Goal: Information Seeking & Learning: Learn about a topic

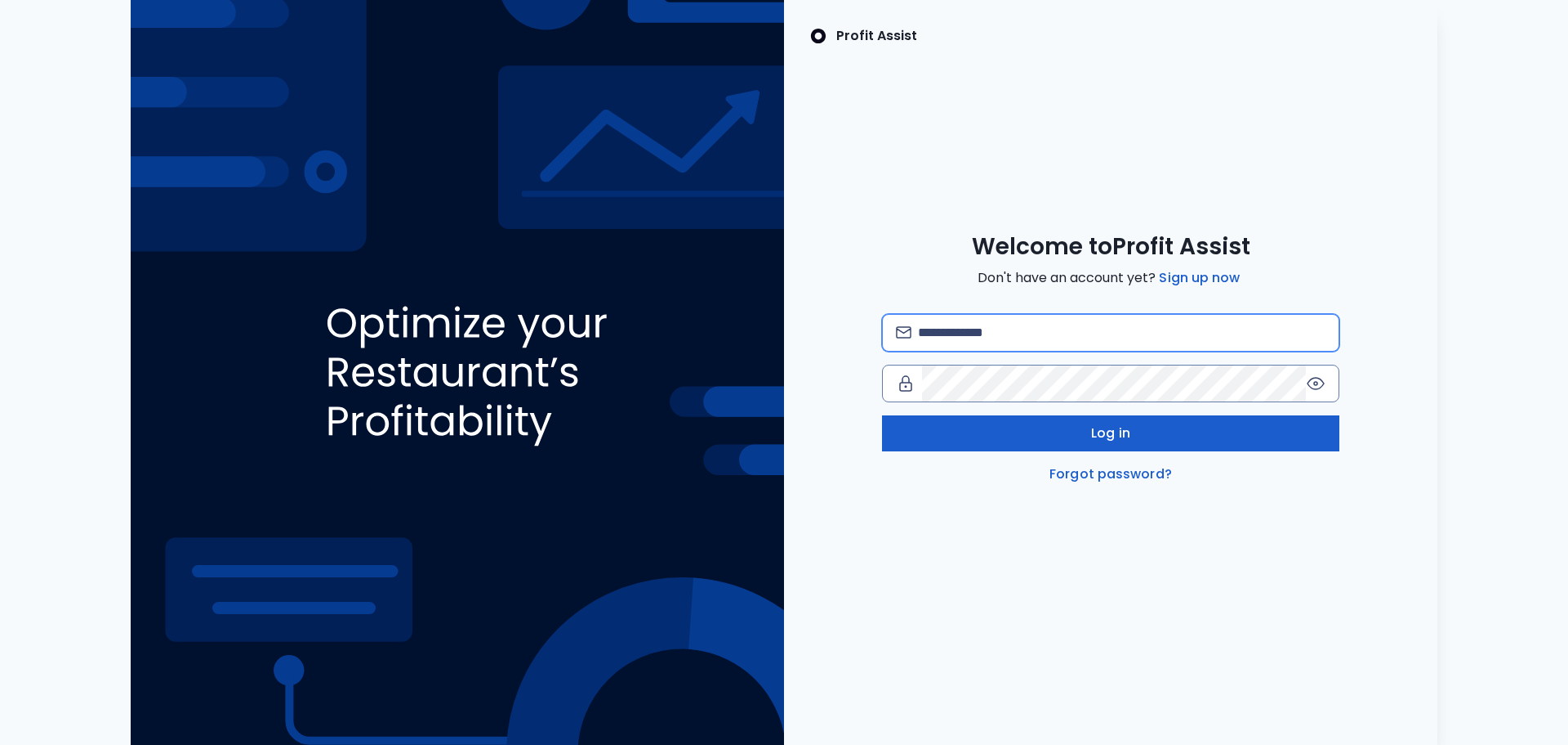
type input "**********"
click at [1063, 434] on button "Log in" at bounding box center [1111, 433] width 457 height 36
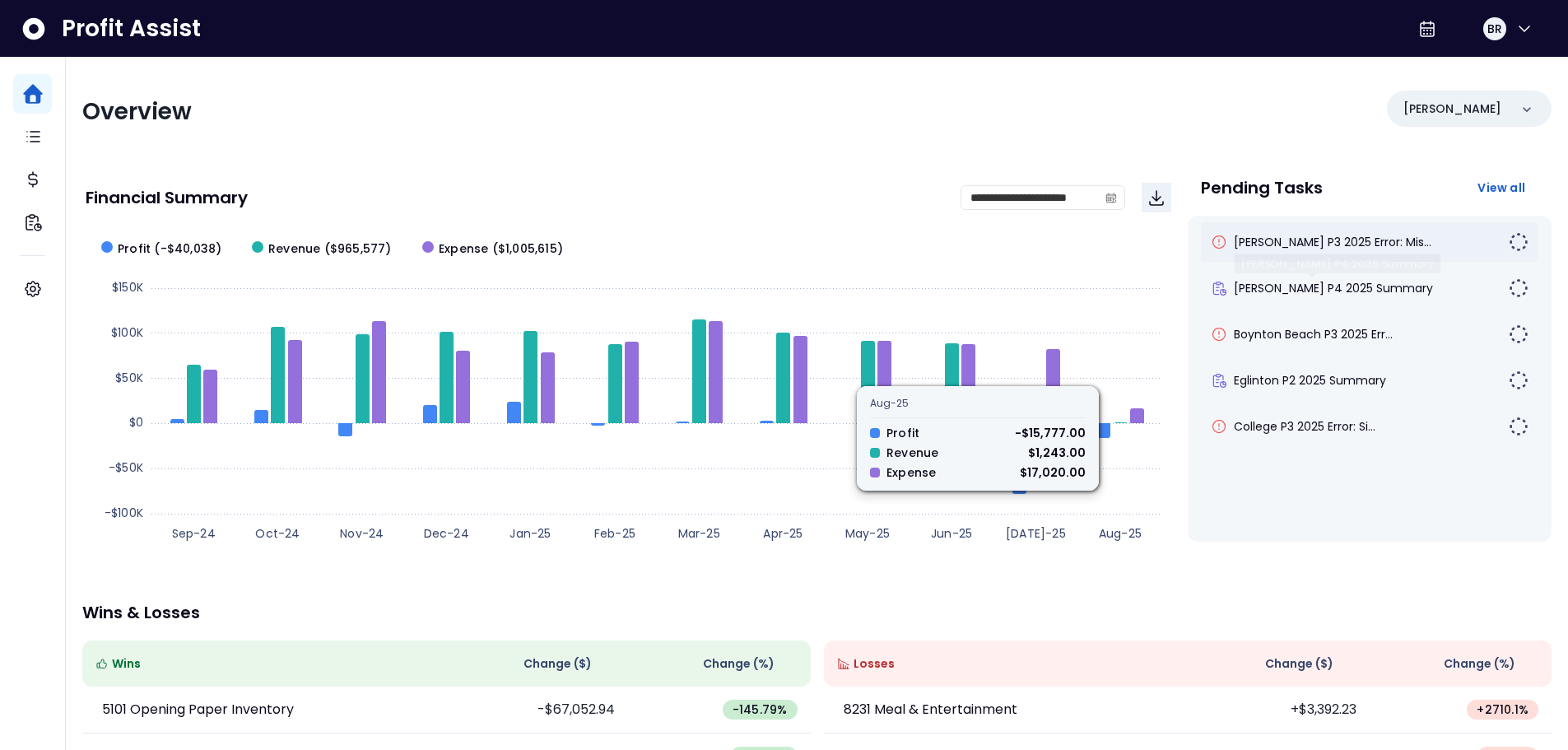
click at [1300, 242] on span "[PERSON_NAME] P3 2025 Error: Mis..." at bounding box center [1333, 241] width 197 height 16
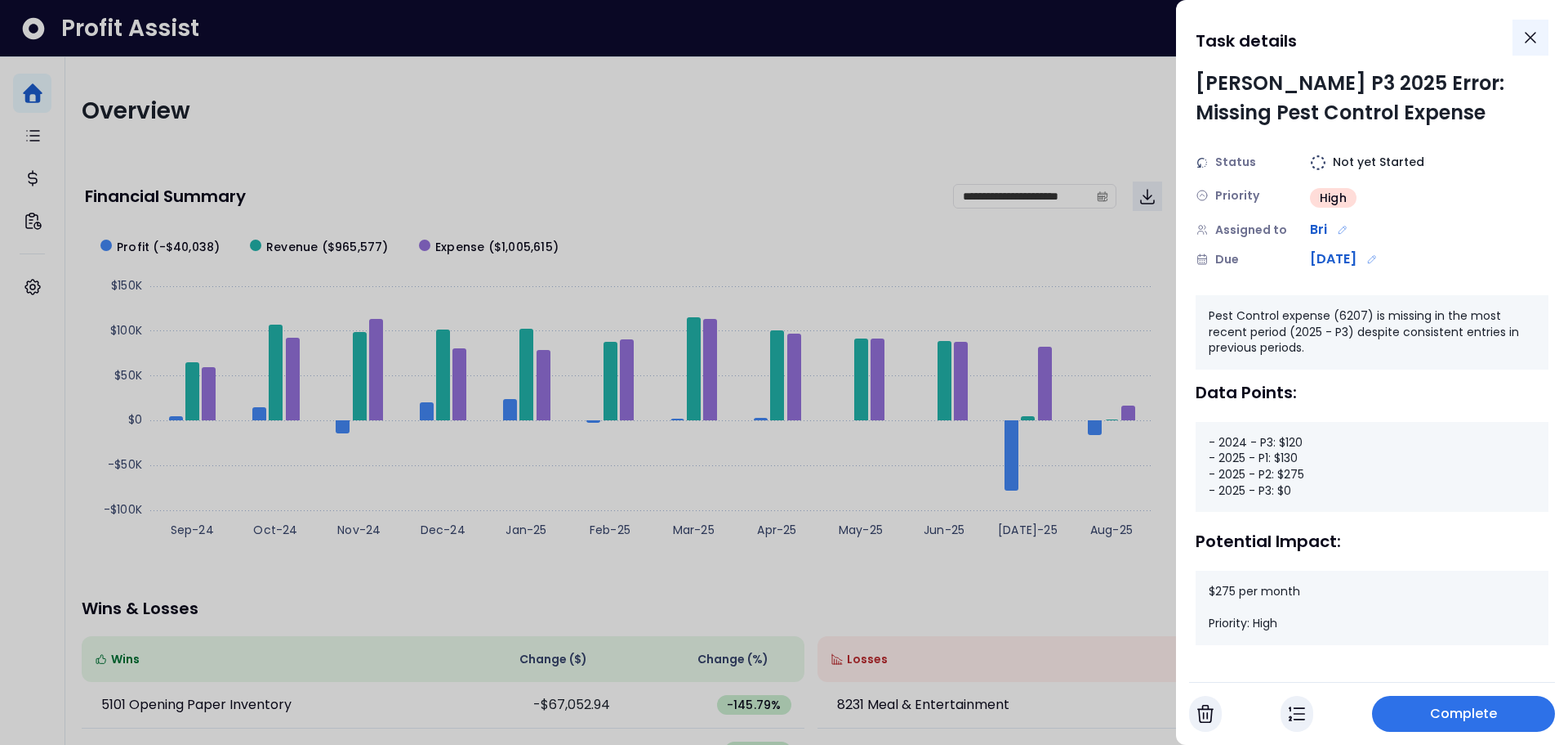
click at [1531, 36] on icon "Close" at bounding box center [1531, 37] width 10 height 10
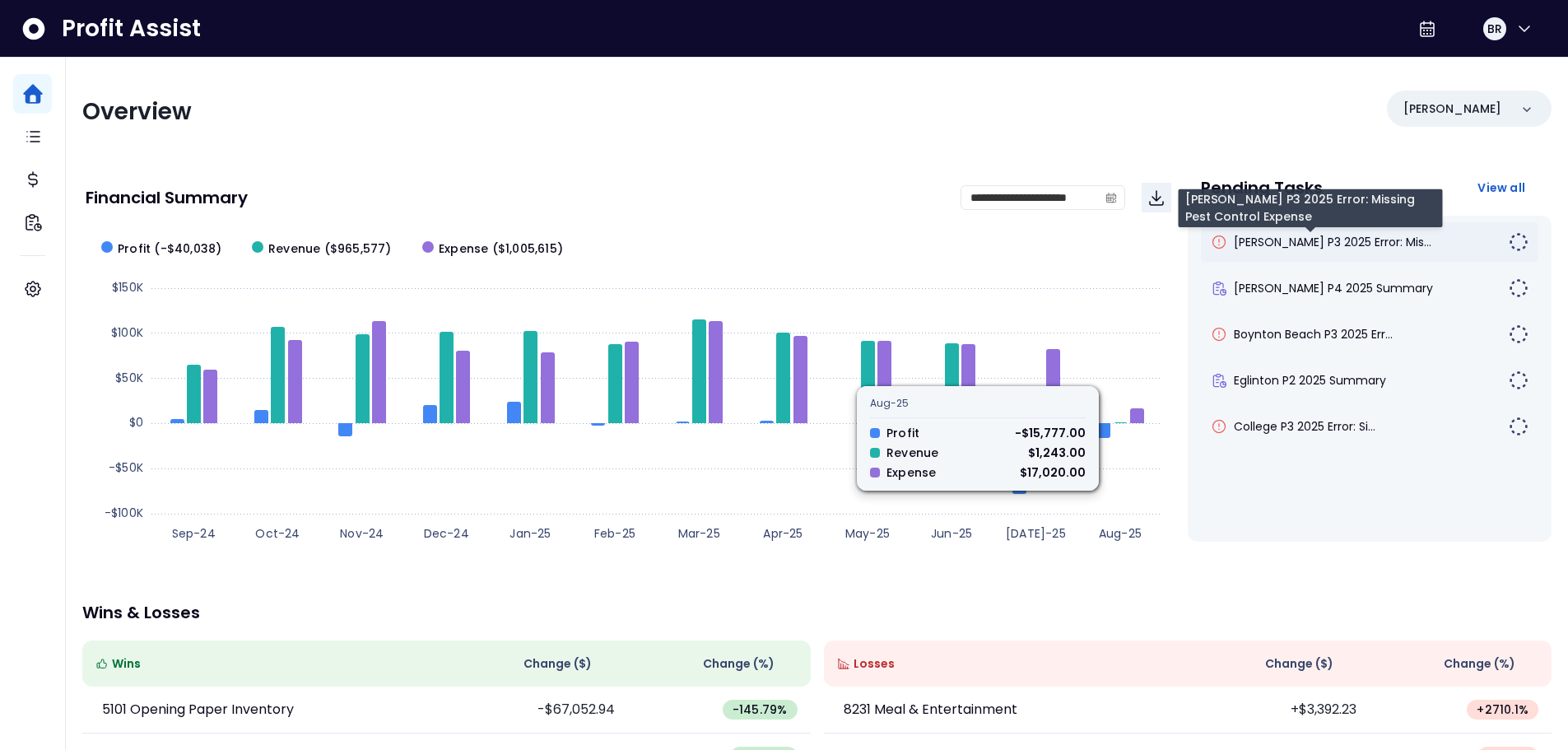
click at [1288, 249] on span "[PERSON_NAME] P3 2025 Error: Mis..." at bounding box center [1333, 241] width 197 height 16
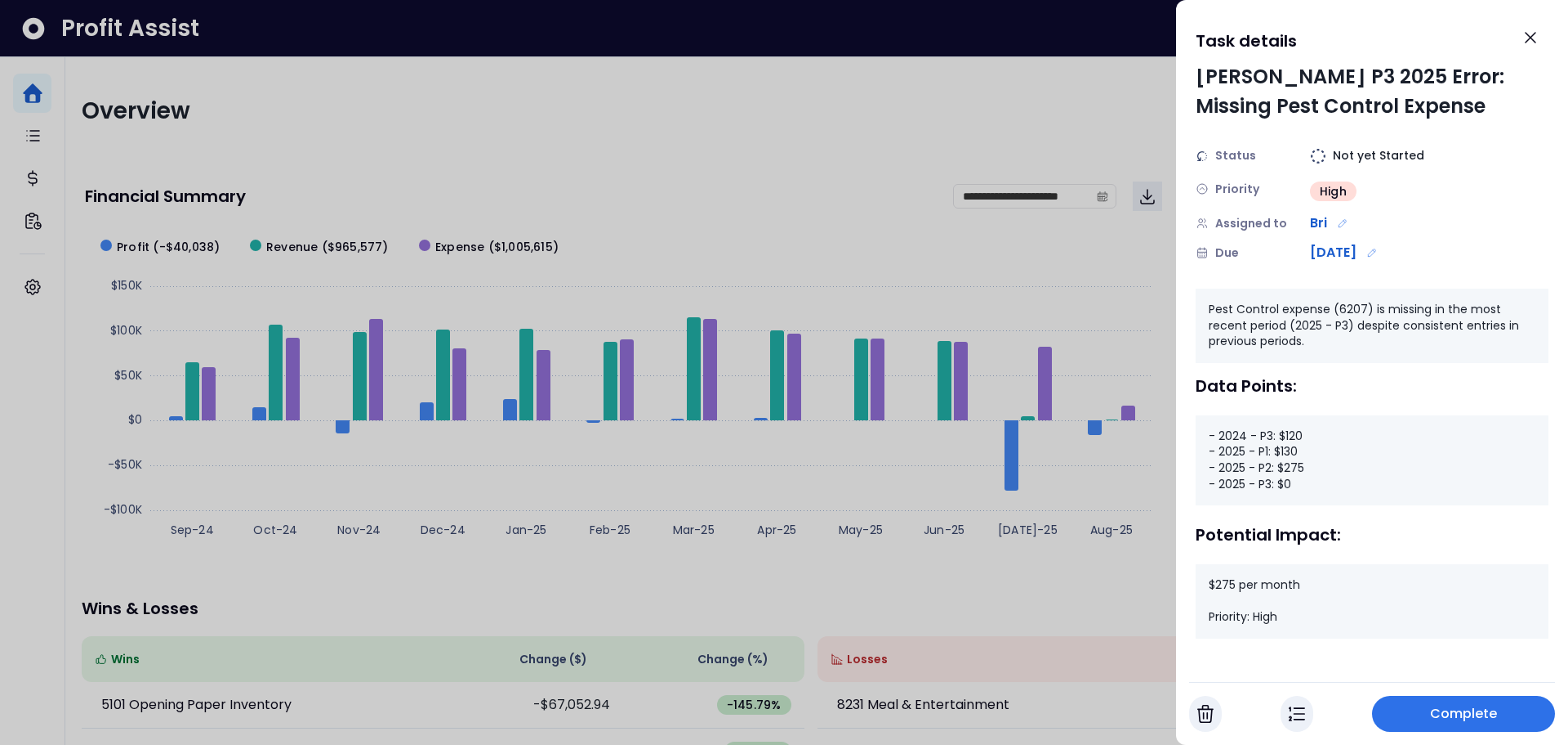
scroll to position [9, 0]
click at [1518, 35] on button "Close" at bounding box center [1531, 37] width 36 height 36
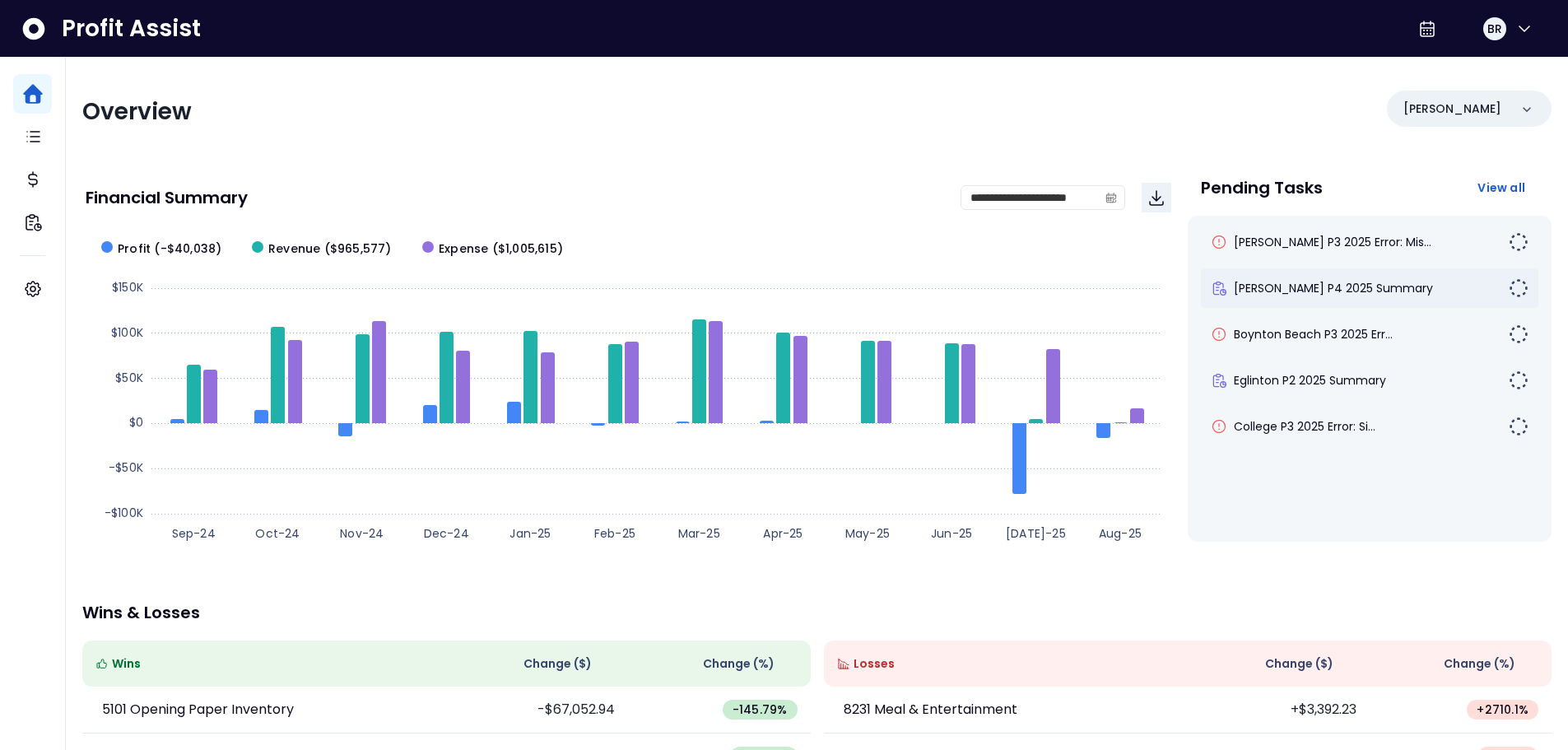
click at [1355, 279] on div "[PERSON_NAME] P4 2025 Summary" at bounding box center [1370, 287] width 338 height 40
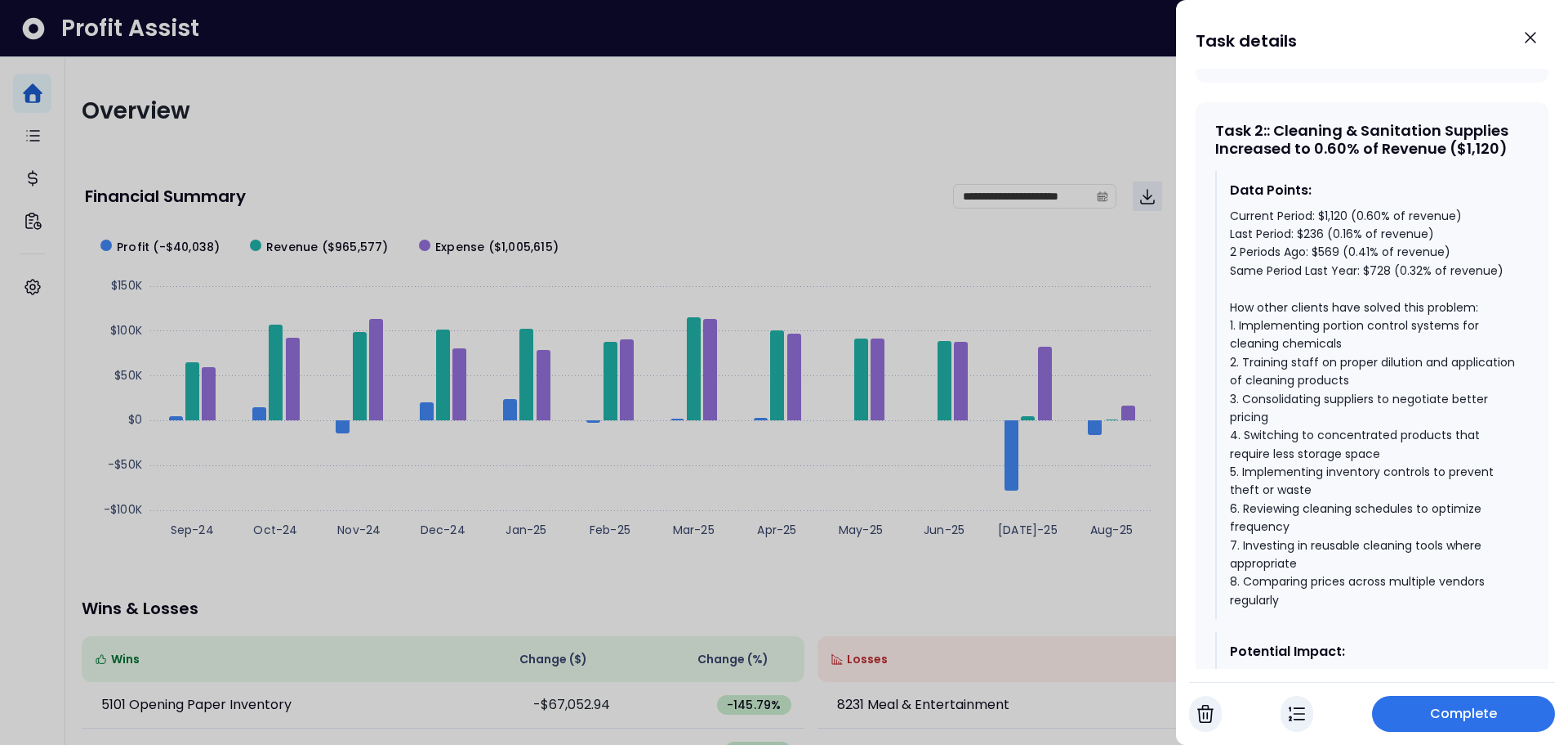
scroll to position [1520, 0]
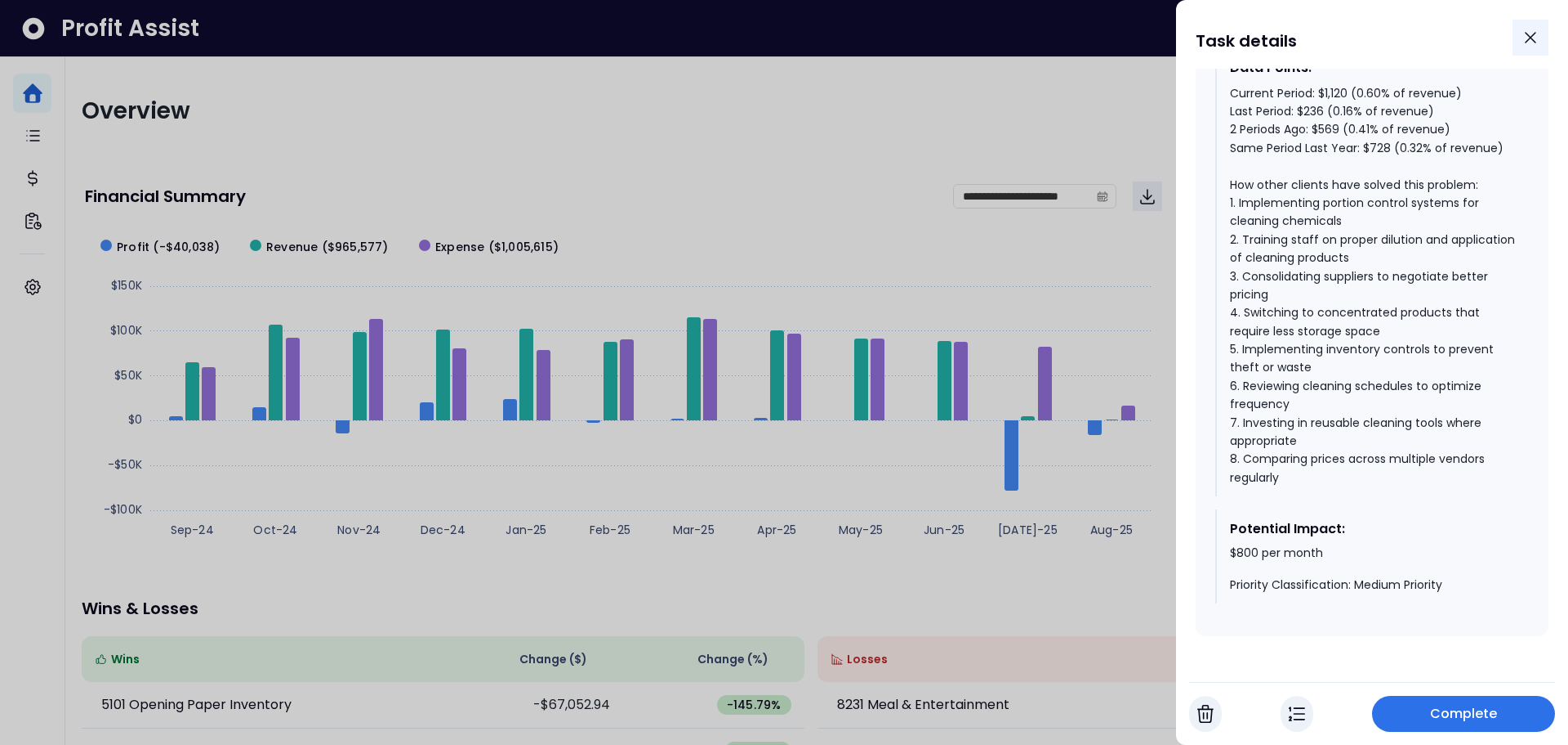
click at [1522, 41] on icon "Close" at bounding box center [1531, 37] width 19 height 19
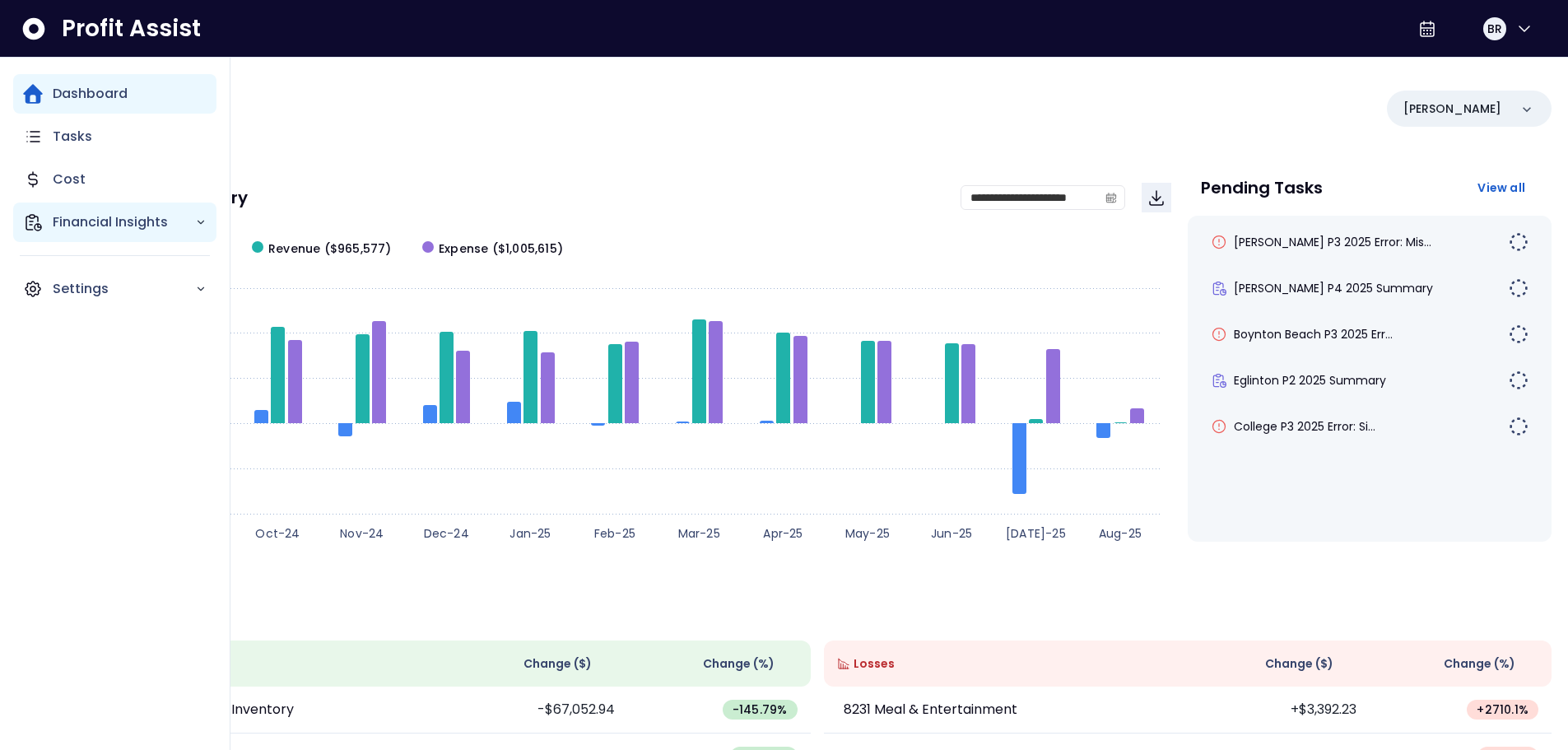
click at [79, 228] on p "Financial Insights" at bounding box center [123, 222] width 142 height 19
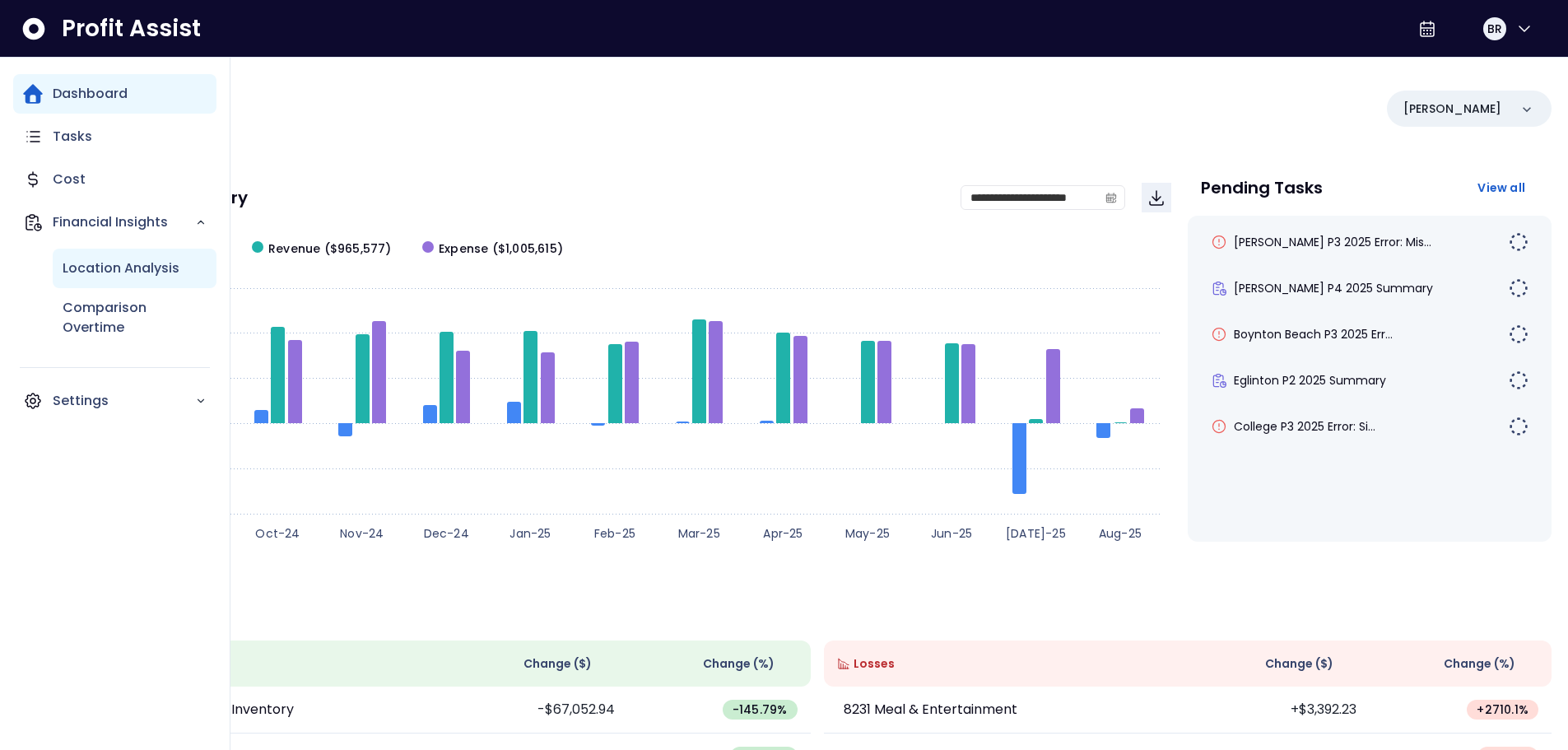
click at [98, 270] on p "Location Analysis" at bounding box center [121, 268] width 117 height 19
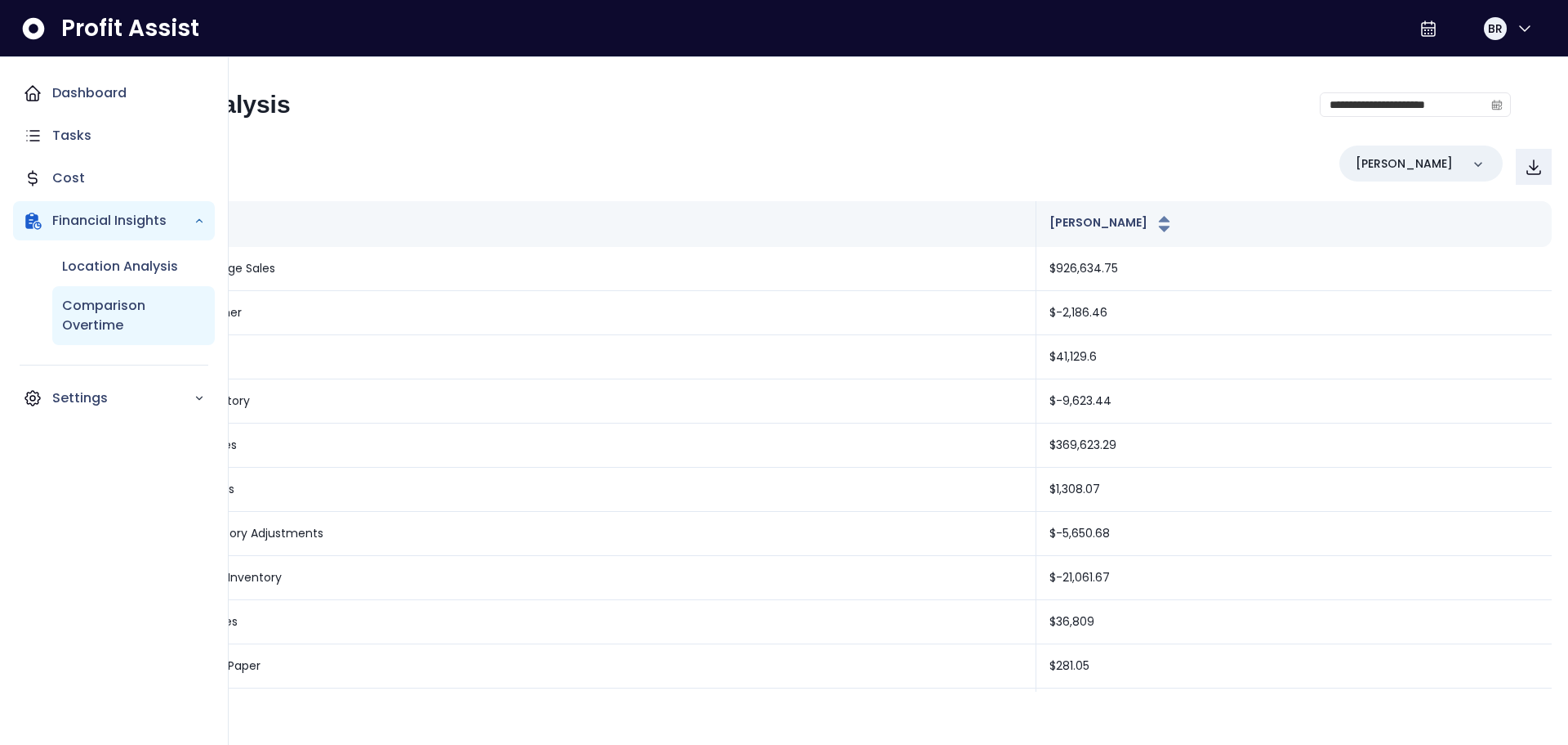
click at [101, 314] on p "Comparison Overtime" at bounding box center [134, 315] width 143 height 39
